Goal: Task Accomplishment & Management: Use online tool/utility

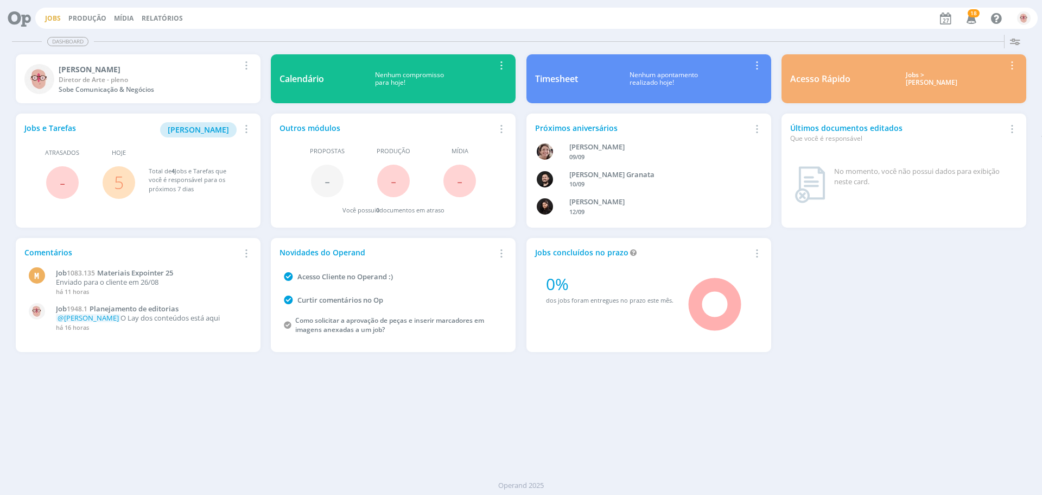
click at [50, 20] on link "Jobs" at bounding box center [53, 18] width 16 height 9
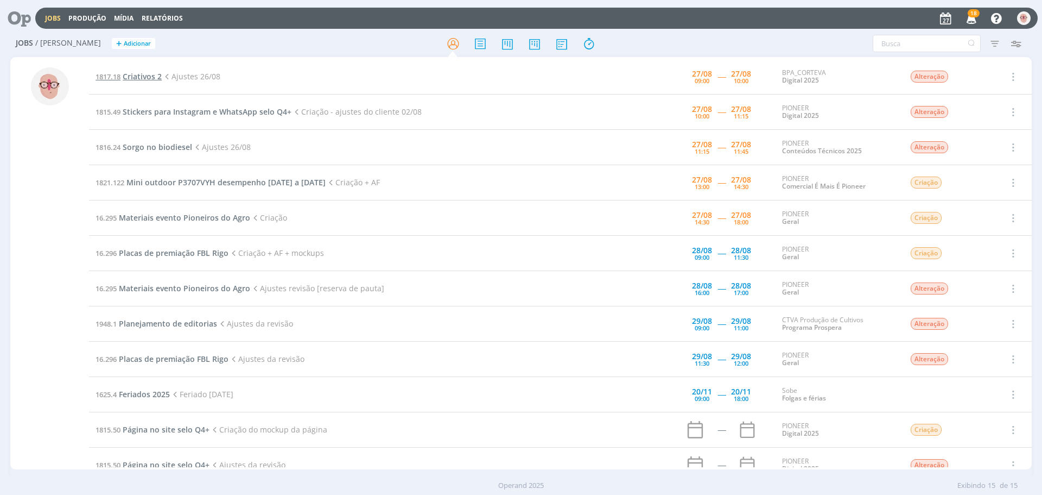
click at [150, 77] on span "Criativos 2" at bounding box center [142, 76] width 39 height 10
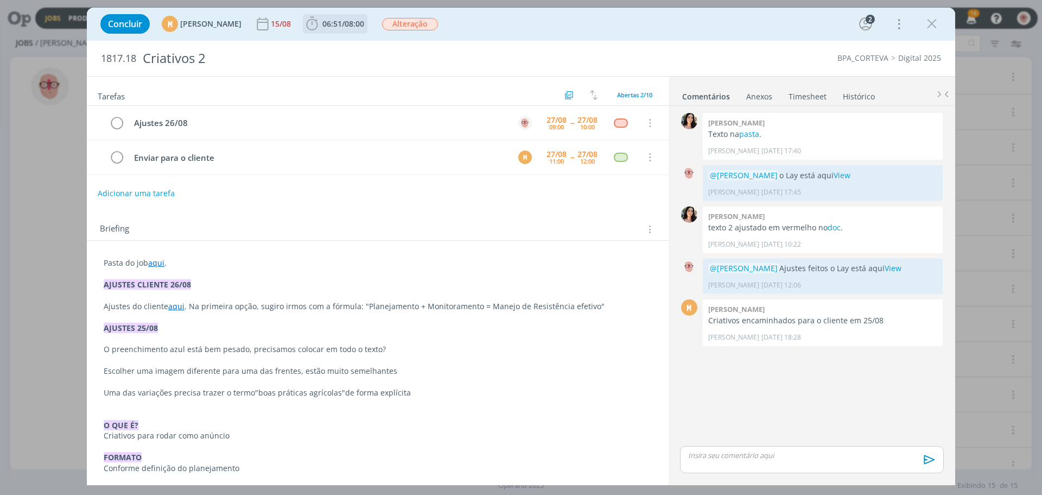
click at [320, 22] on icon "dialog" at bounding box center [312, 24] width 16 height 16
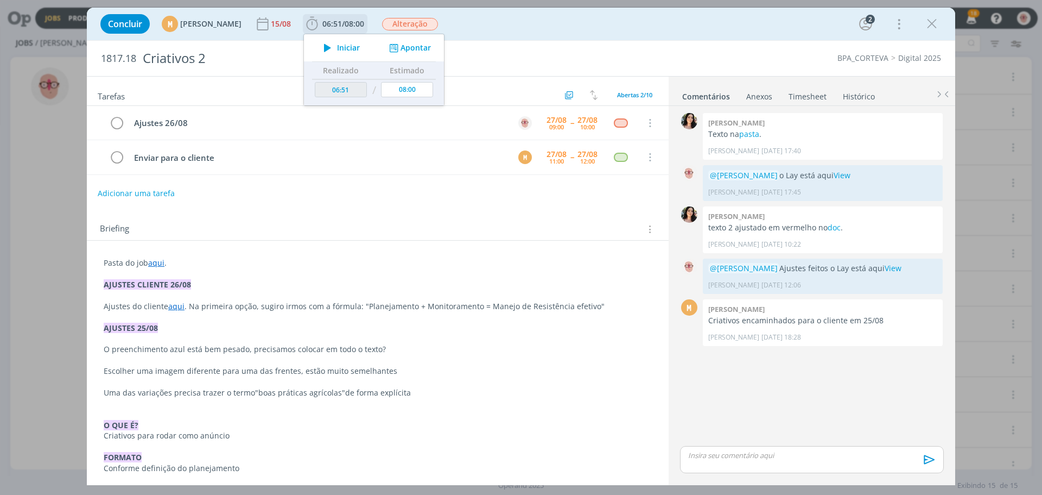
click at [337, 47] on icon "dialog" at bounding box center [327, 48] width 19 height 14
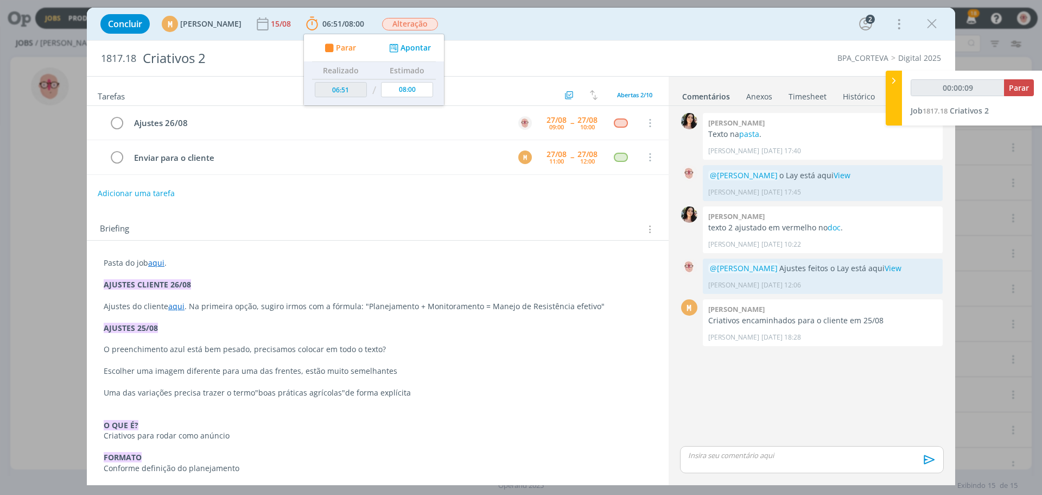
click at [175, 306] on link "aqui" at bounding box center [176, 306] width 16 height 10
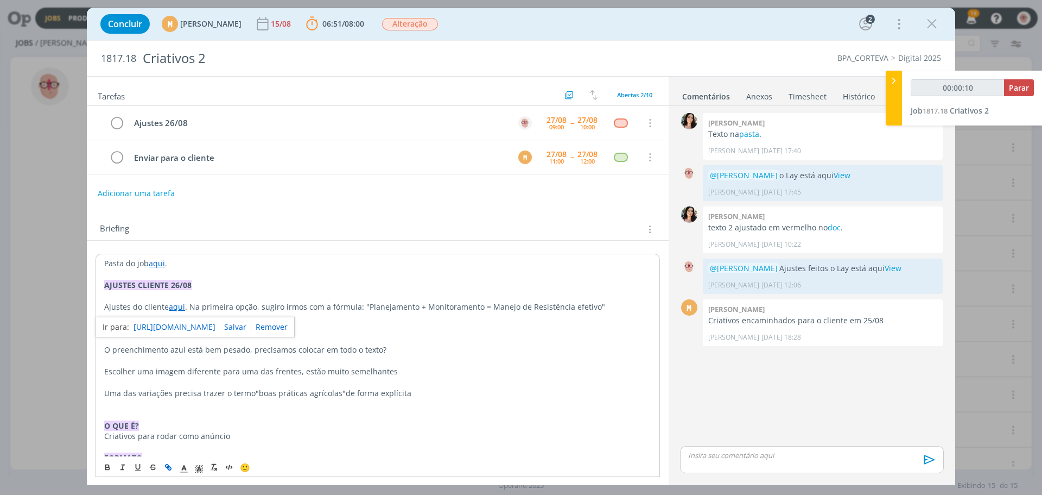
click at [215, 327] on link "[URL][DOMAIN_NAME]" at bounding box center [175, 327] width 82 height 14
click at [464, 350] on p "O preenchimento azul está bem pesado, precisamos colocar em todo o texto?" at bounding box center [377, 349] width 547 height 11
click at [940, 26] on icon "dialog" at bounding box center [932, 24] width 16 height 16
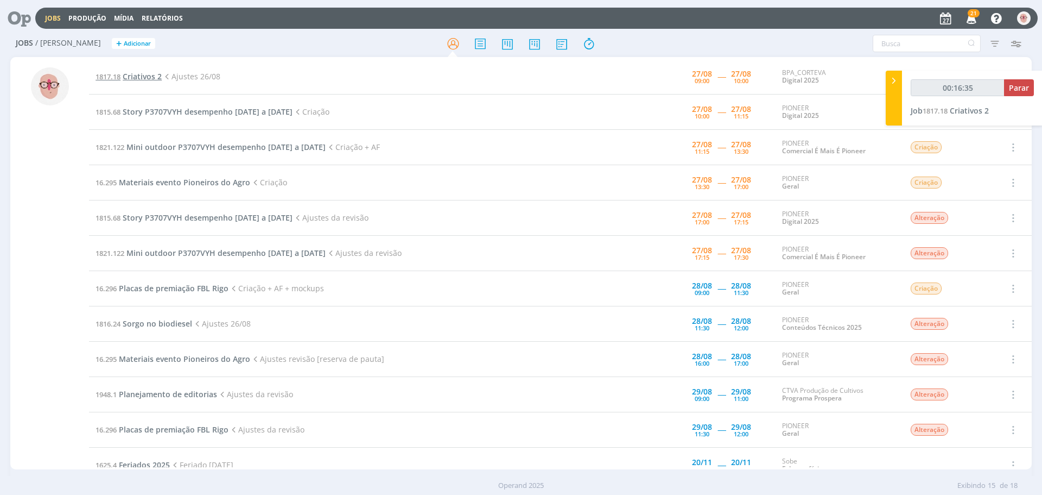
click at [143, 75] on span "Criativos 2" at bounding box center [142, 76] width 39 height 10
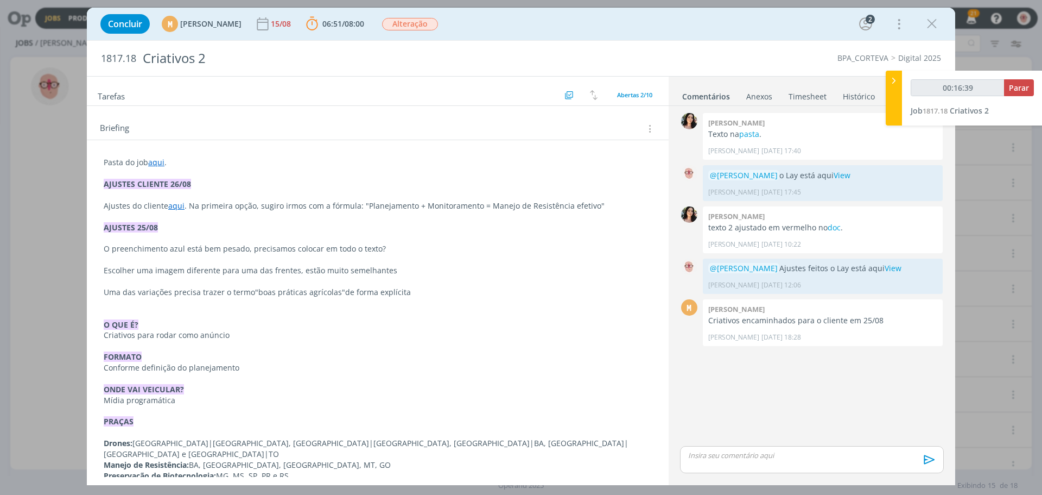
scroll to position [109, 0]
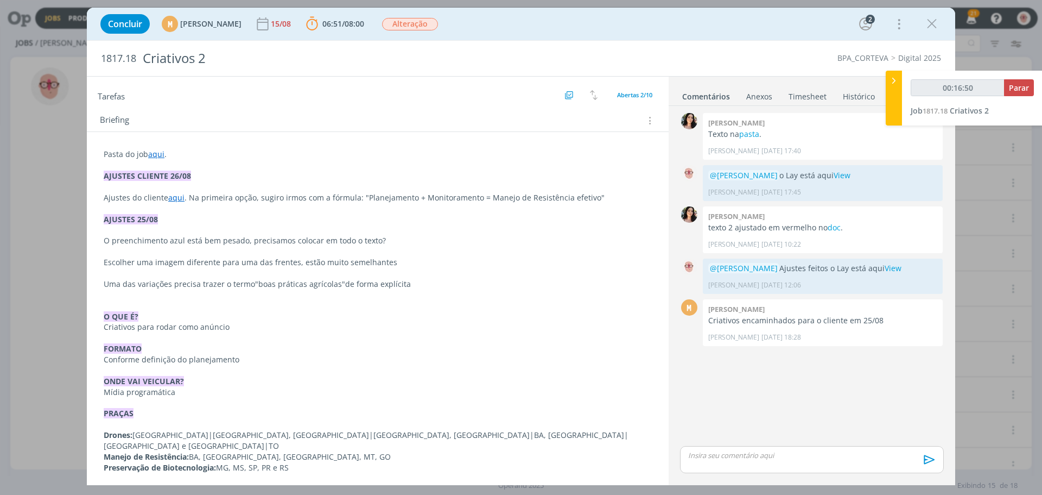
click at [362, 196] on p "Ajustes do cliente aqui . Na primeira opção, sugiro irmos com a fórmula: "Plane…" at bounding box center [378, 197] width 548 height 11
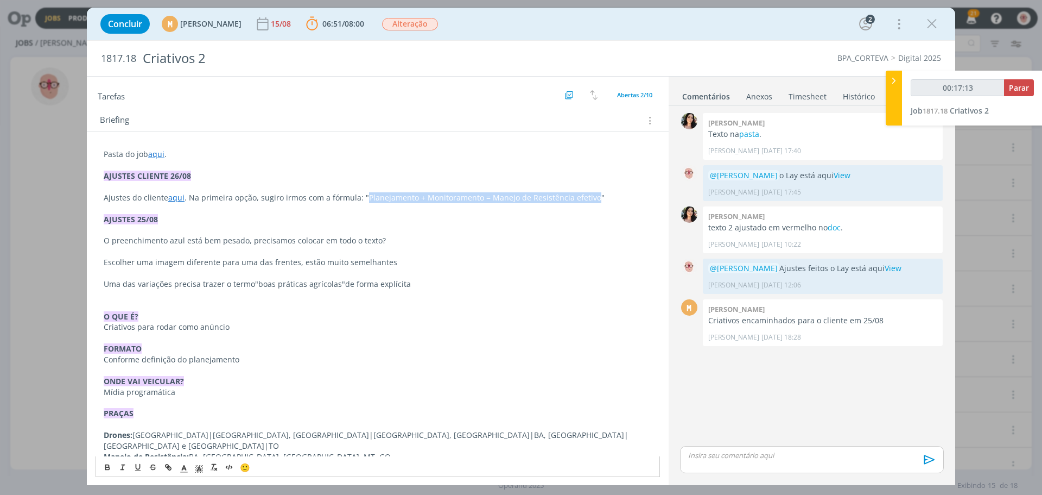
drag, startPoint x: 361, startPoint y: 197, endPoint x: 586, endPoint y: 198, distance: 225.3
click at [586, 198] on p "Ajustes do cliente aqui . Na primeira opção, sugiro irmos com a fórmula: "Plane…" at bounding box center [378, 197] width 548 height 11
copy p "Planejamento + Monitoramento = Manejo de Resistência efetivo"
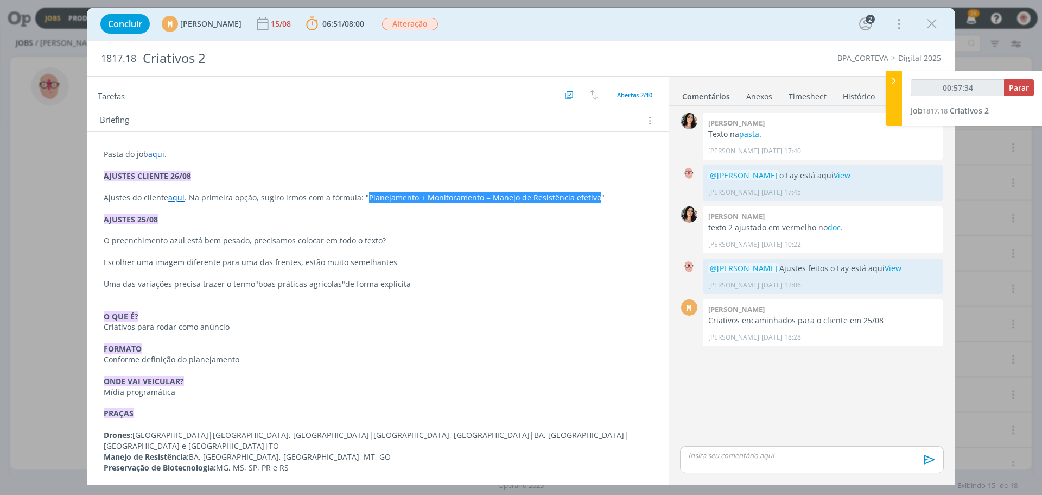
type input "00:57:35"
